Goal: Find specific page/section: Find specific page/section

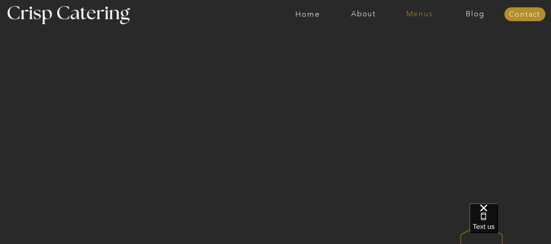
click at [426, 14] on nav "Menus" at bounding box center [419, 14] width 56 height 8
click at [423, 51] on nav "Winter (Sep-Feb)" at bounding box center [418, 48] width 67 height 8
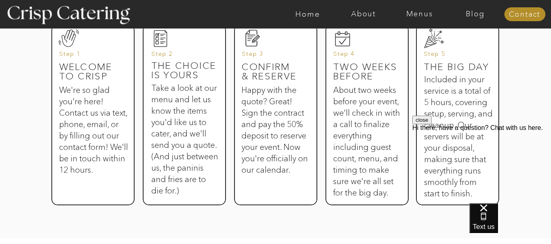
scroll to position [459, 0]
click at [431, 124] on button "close" at bounding box center [421, 120] width 19 height 9
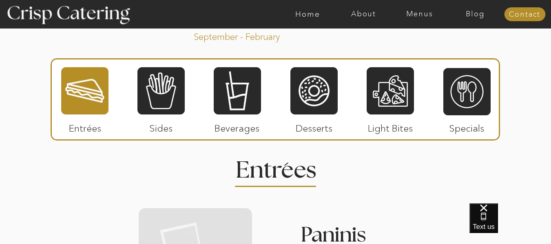
scroll to position [928, 0]
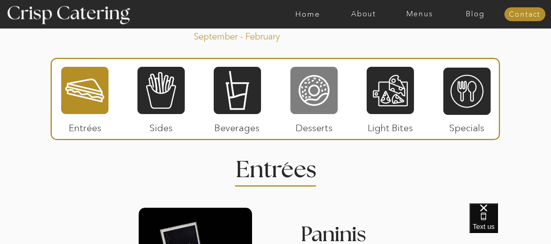
click at [324, 87] on div at bounding box center [313, 90] width 47 height 49
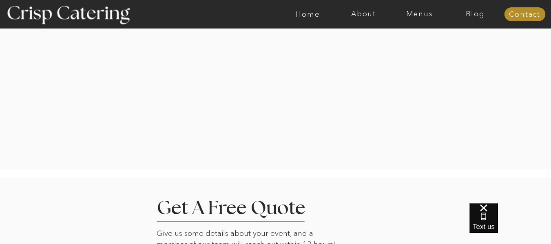
scroll to position [1868, 0]
